Goal: Understand process/instructions: Learn about a topic

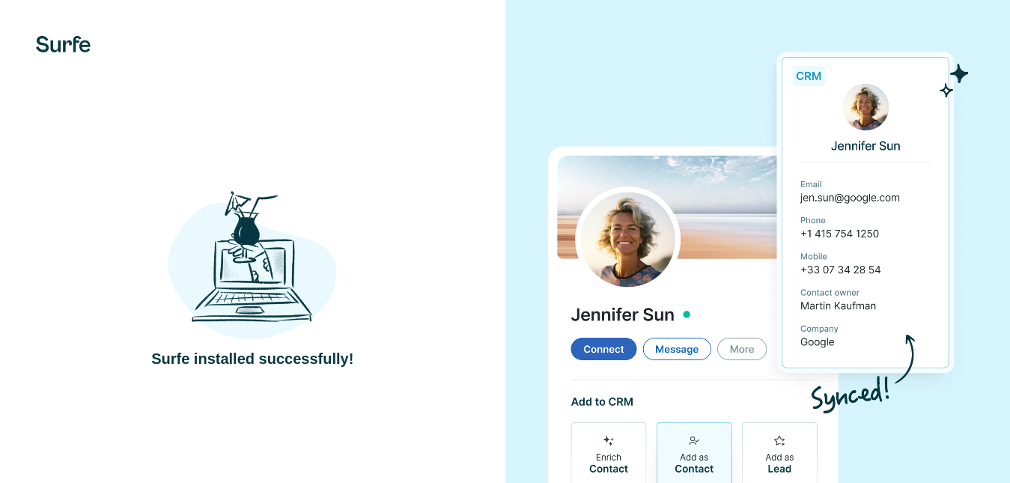
click at [234, 277] on img at bounding box center [252, 264] width 169 height 156
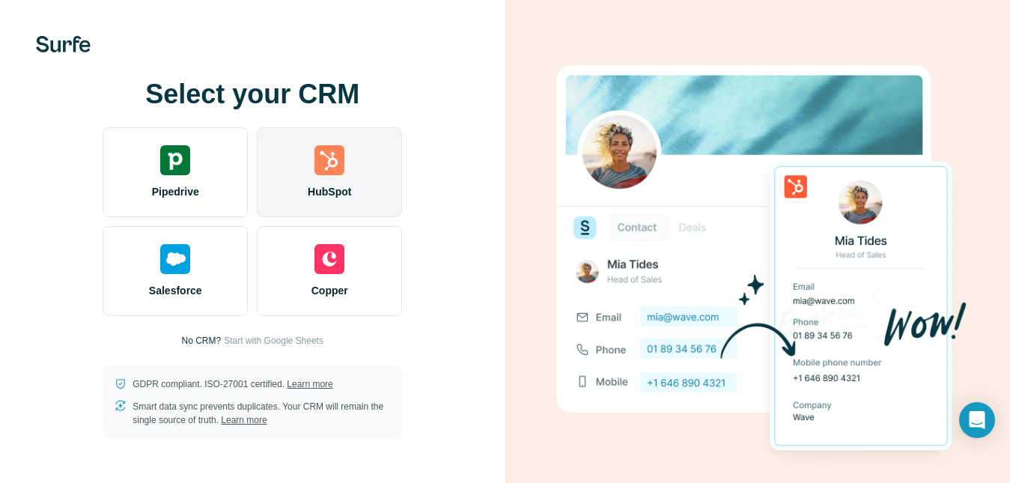
click at [339, 172] on img at bounding box center [329, 160] width 30 height 30
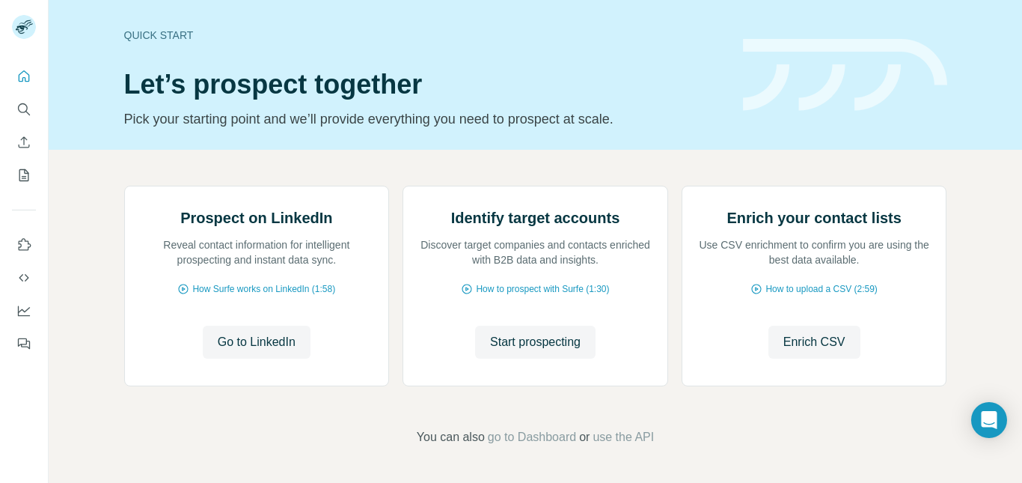
click at [797, 118] on header "Quick start Let’s prospect together Pick your starting point and we’ll provide …" at bounding box center [535, 74] width 823 height 109
